Goal: Information Seeking & Learning: Learn about a topic

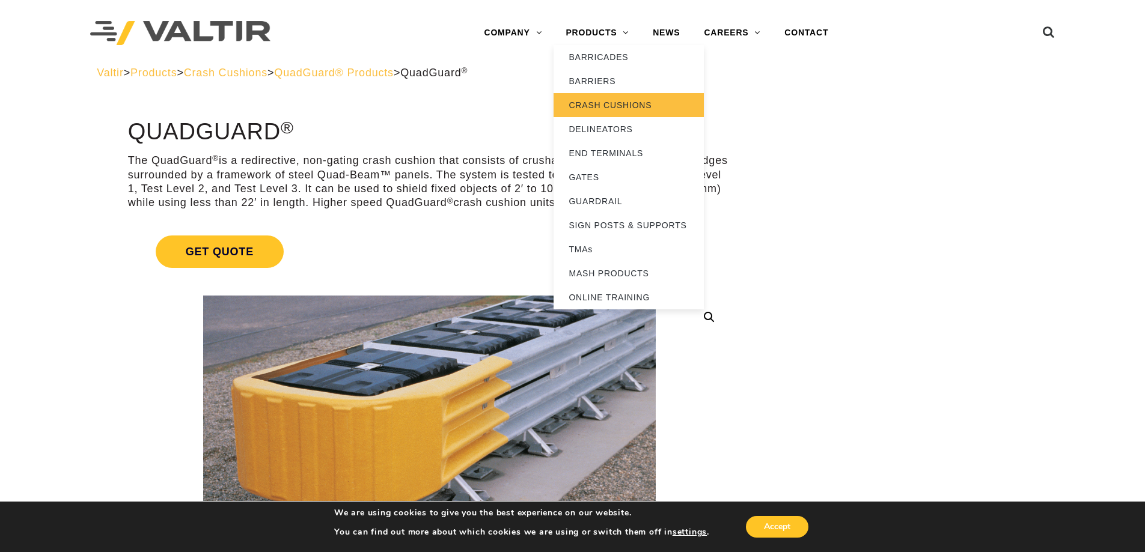
click at [619, 100] on link "CRASH CUSHIONS" at bounding box center [629, 105] width 150 height 24
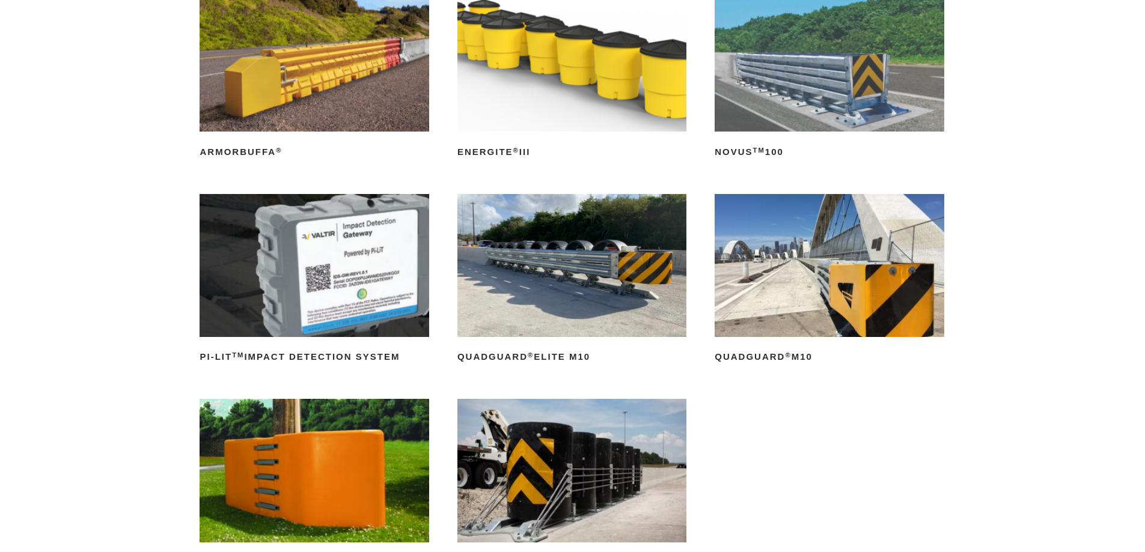
scroll to position [210, 0]
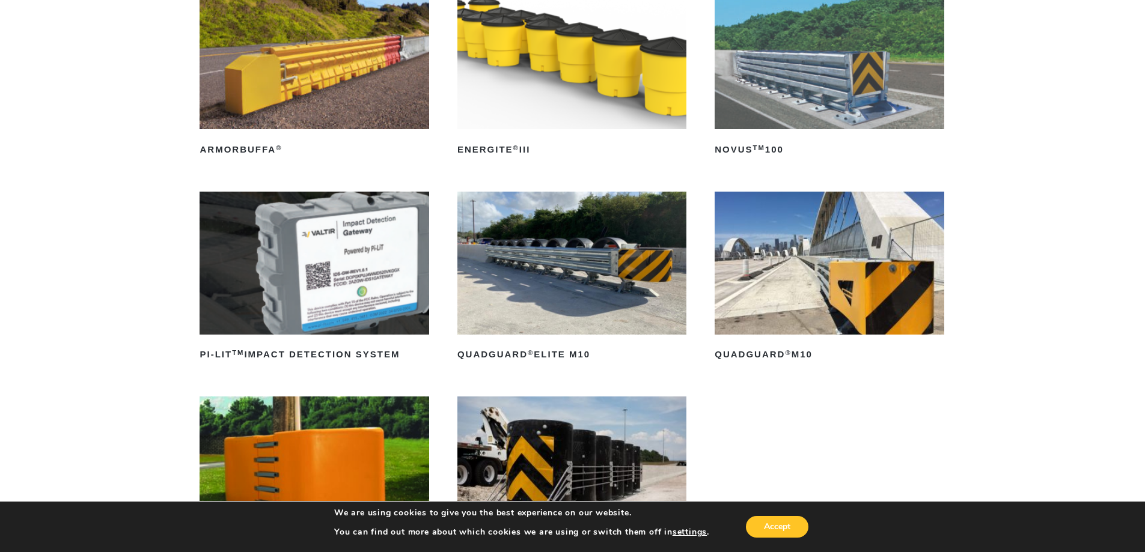
click at [796, 287] on img at bounding box center [829, 263] width 229 height 143
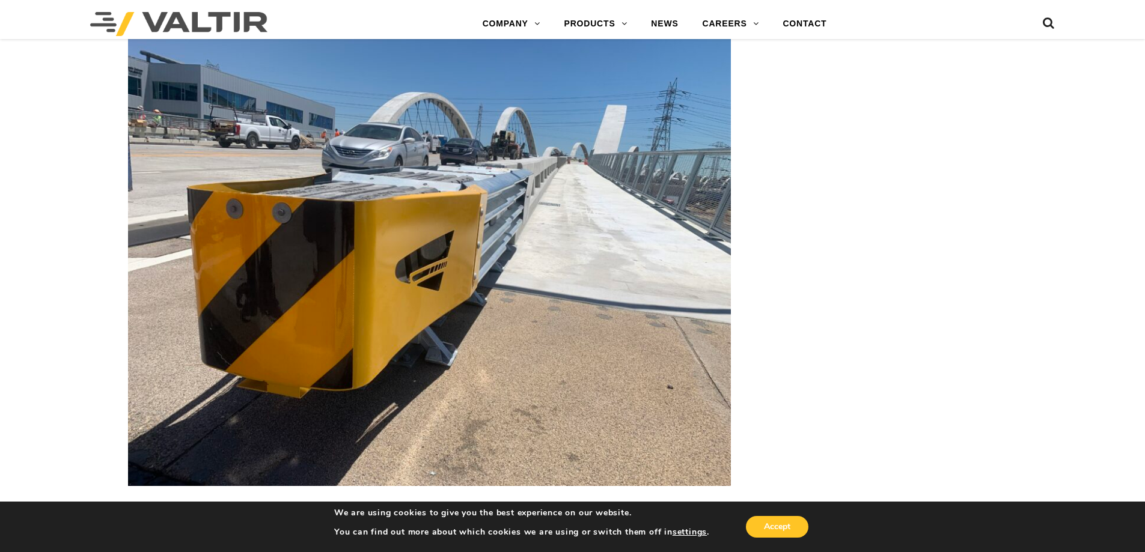
scroll to position [3652, 0]
